Goal: Task Accomplishment & Management: Manage account settings

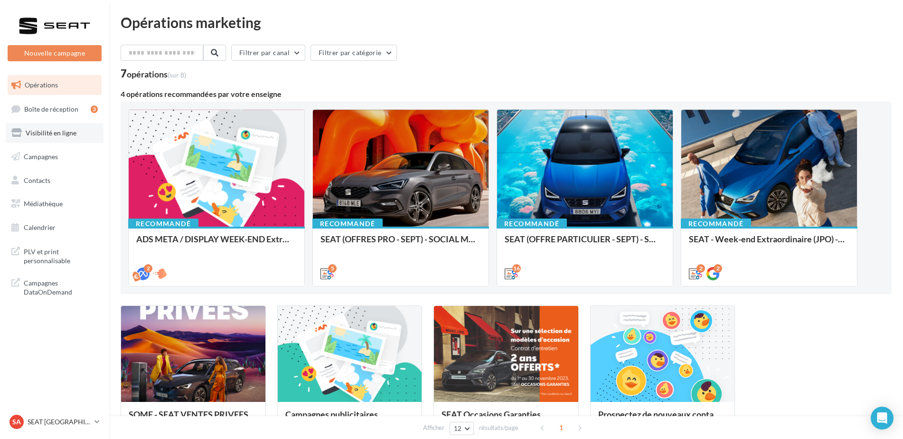
click at [81, 127] on link "Visibilité en ligne" at bounding box center [55, 133] width 98 height 20
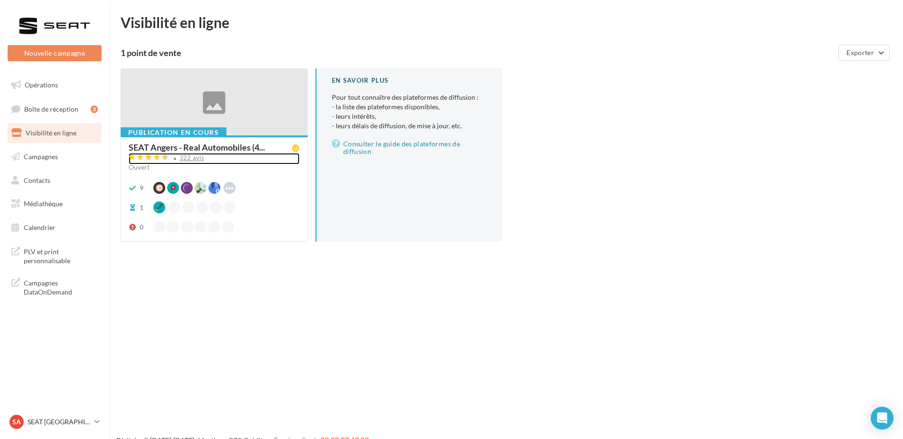
click at [187, 162] on div "322 avis" at bounding box center [214, 158] width 171 height 11
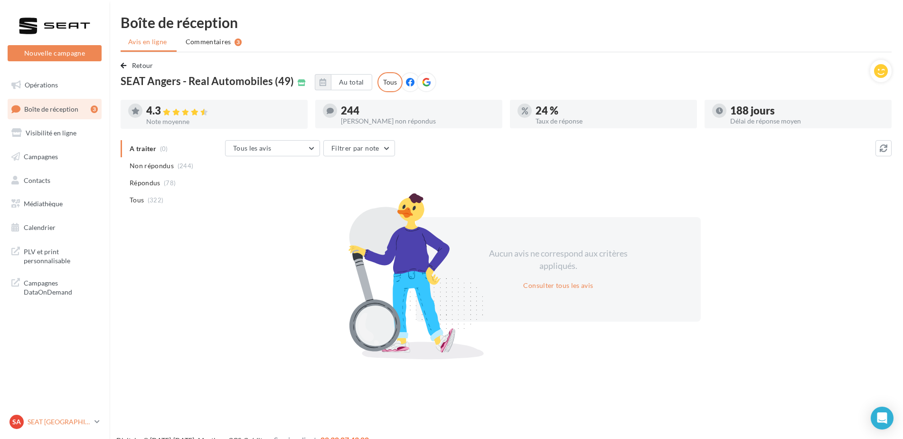
click at [53, 423] on p "SEAT [GEOGRAPHIC_DATA]" at bounding box center [59, 421] width 63 height 9
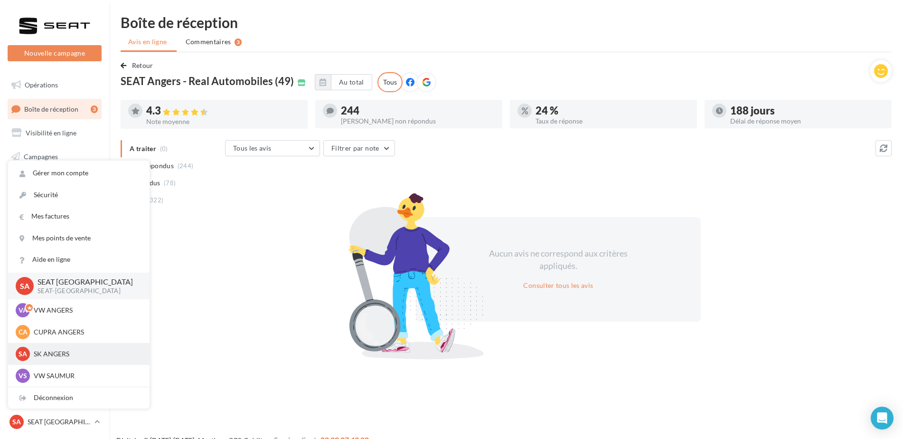
click at [74, 353] on p "SK ANGERS" at bounding box center [86, 353] width 104 height 9
